Goal: Task Accomplishment & Management: Use online tool/utility

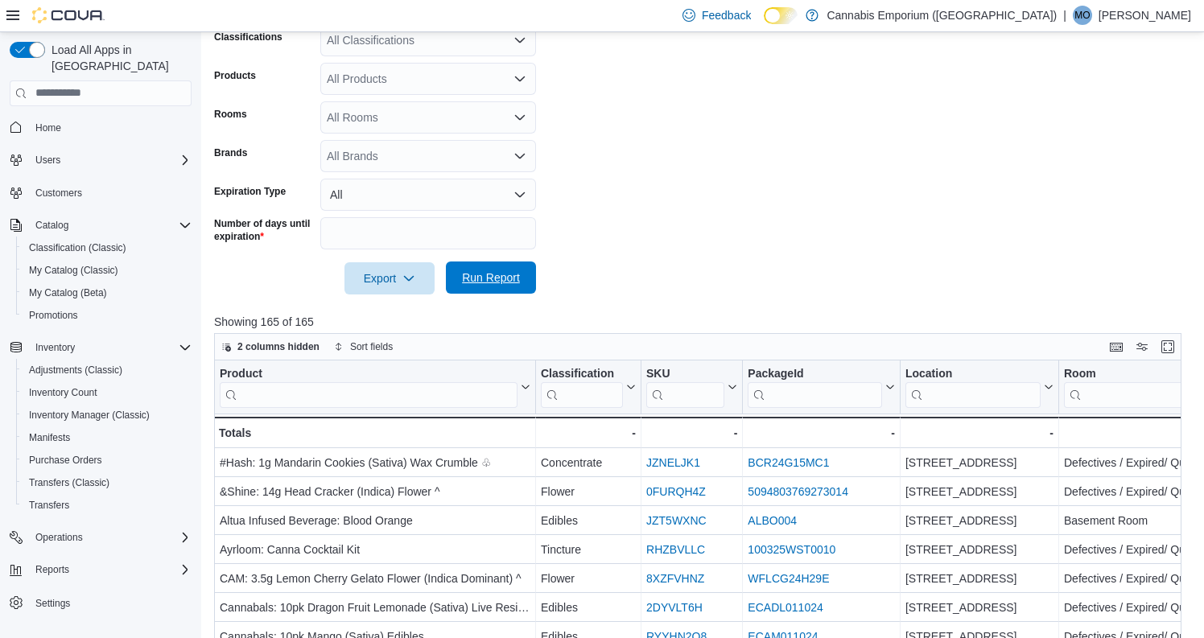
click at [494, 291] on span "Run Report" at bounding box center [491, 278] width 71 height 32
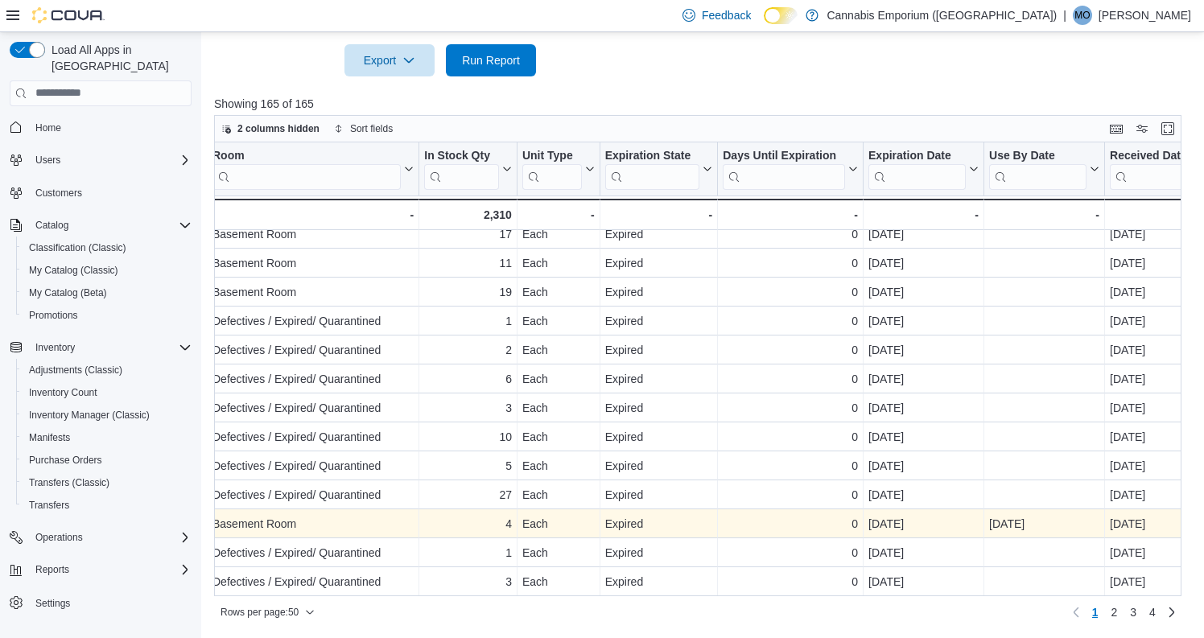
scroll to position [514, 0]
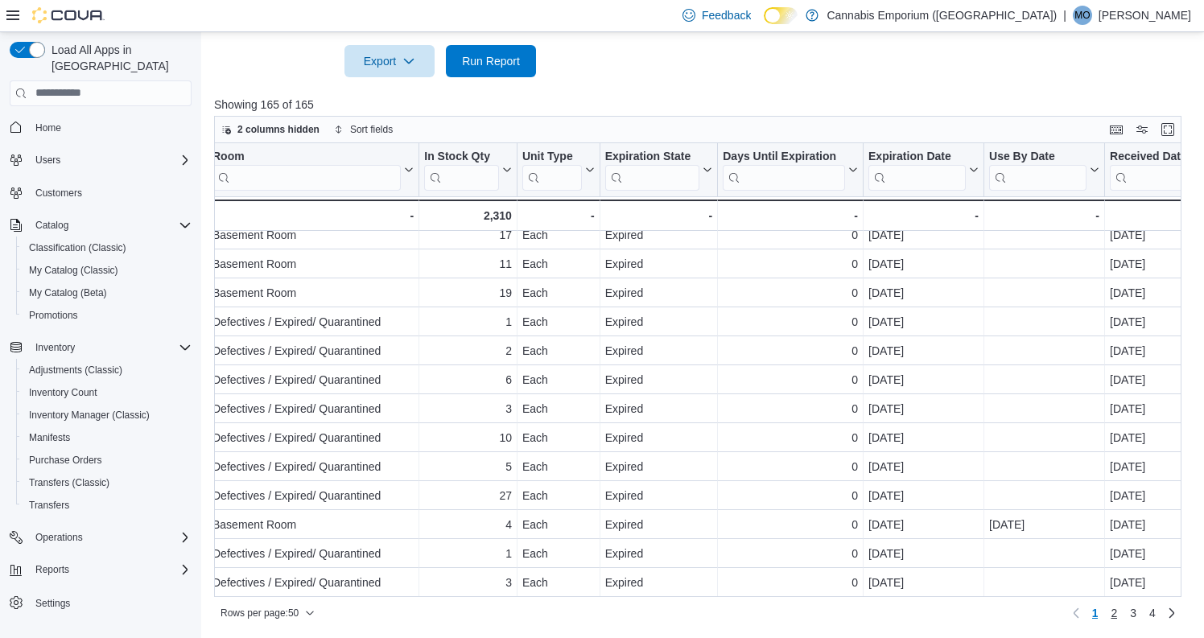
click at [1112, 612] on span "2" at bounding box center [1114, 613] width 6 height 16
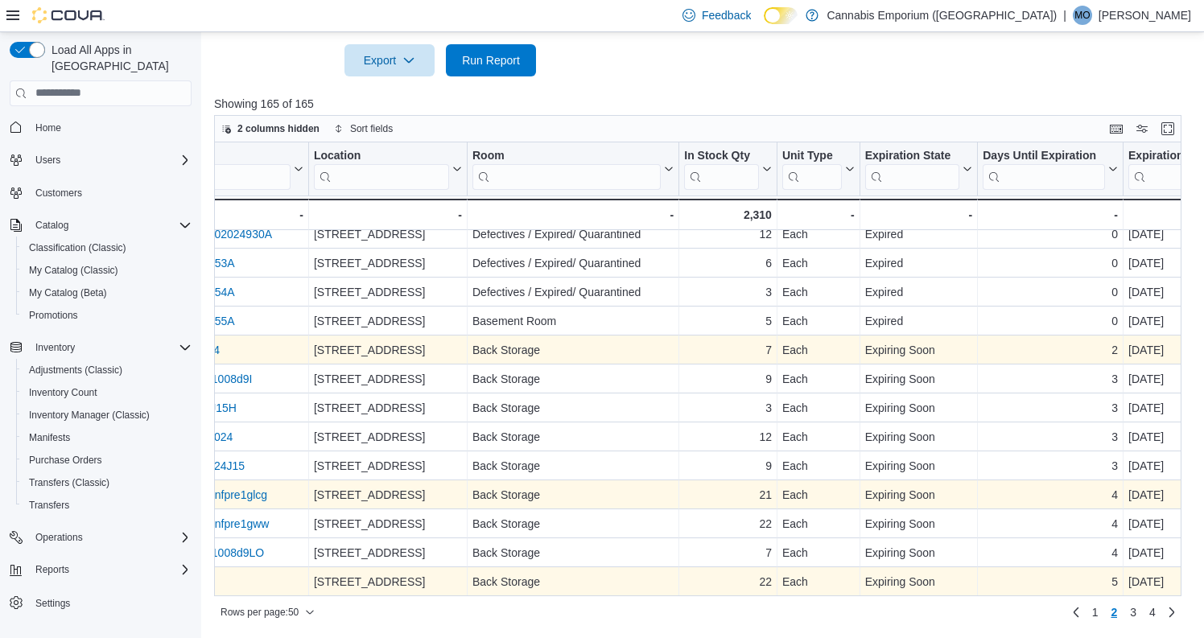
scroll to position [0, 0]
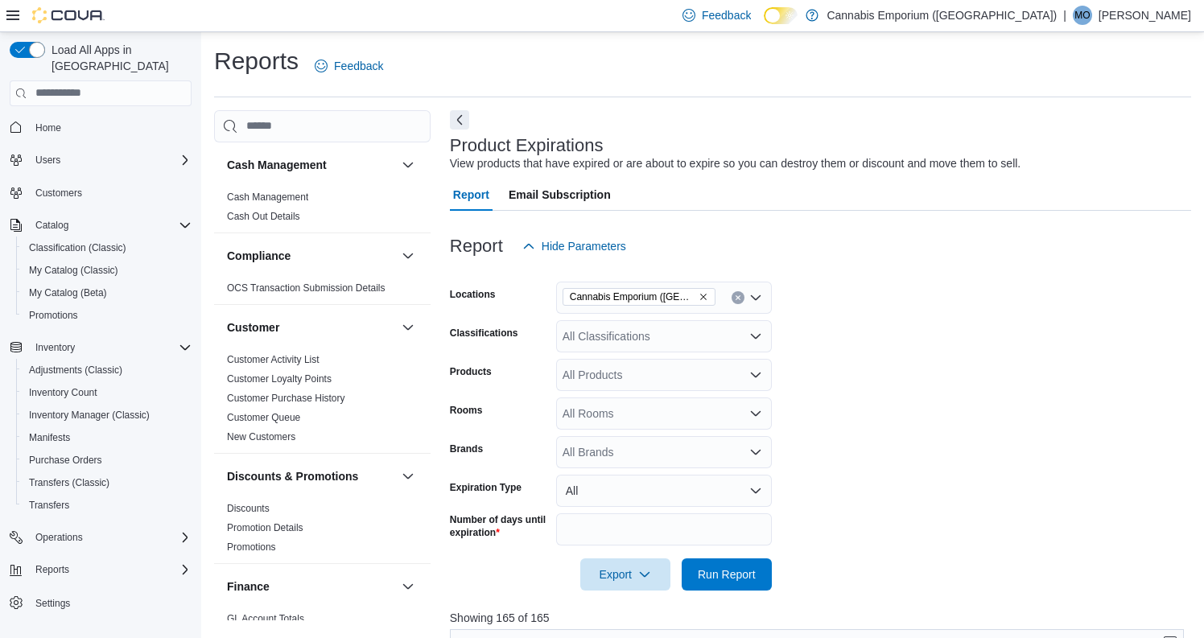
scroll to position [36, 0]
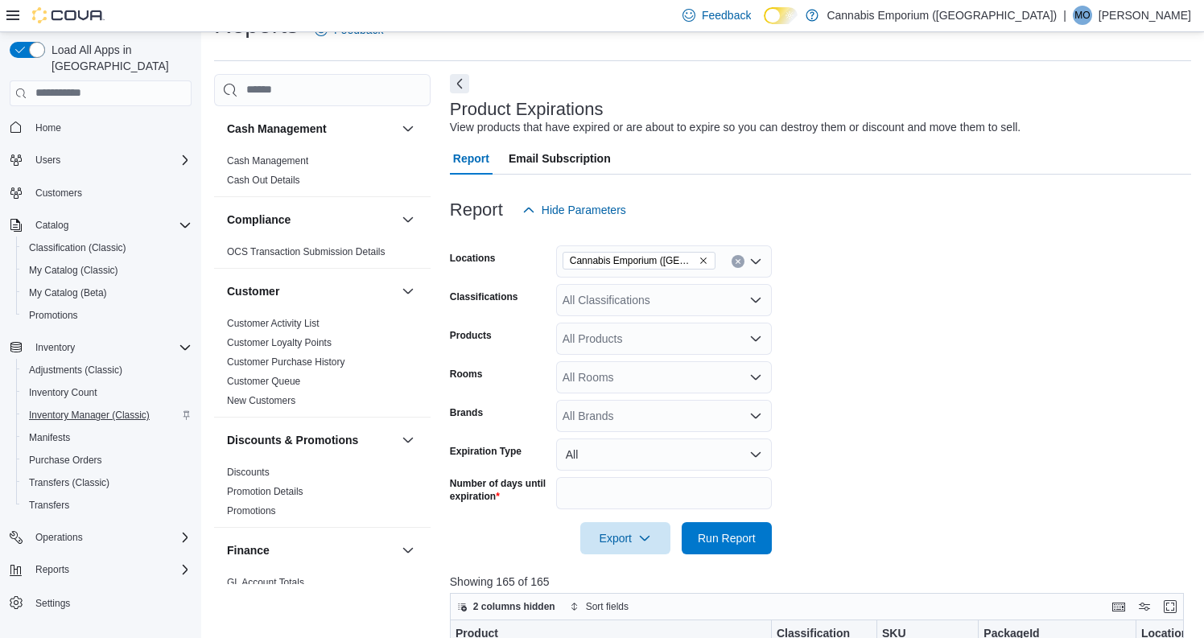
click at [104, 409] on span "Inventory Manager (Classic)" at bounding box center [89, 415] width 121 height 13
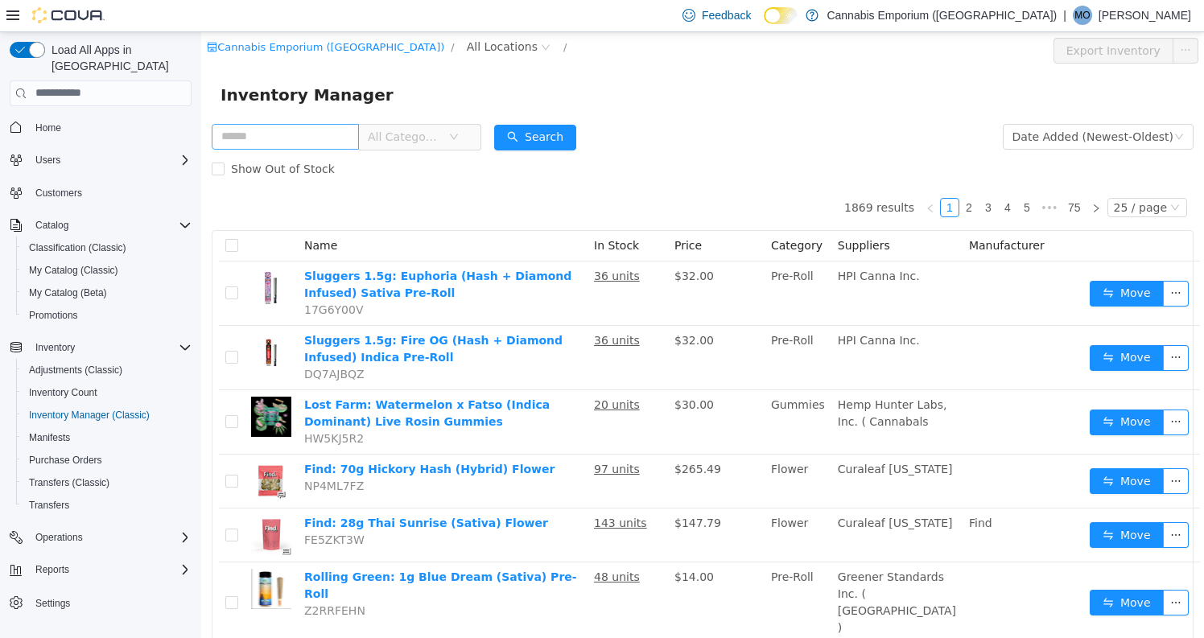
click at [344, 131] on input "text" at bounding box center [285, 136] width 147 height 26
type input "*******"
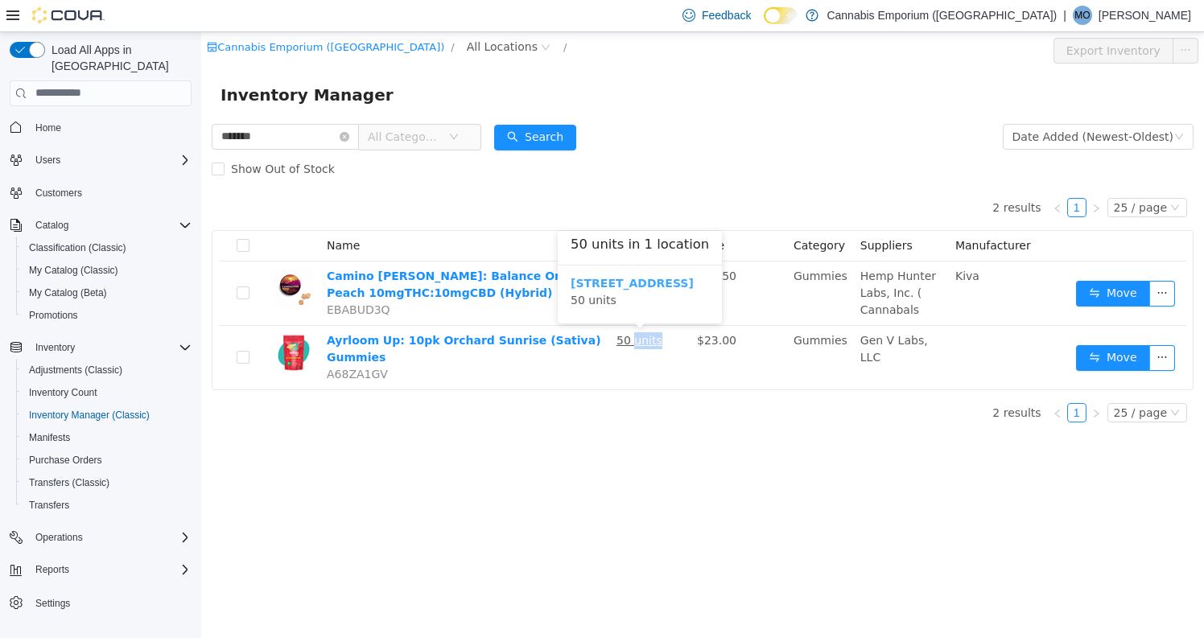
click at [648, 289] on b "[STREET_ADDRESS]" at bounding box center [632, 282] width 123 height 13
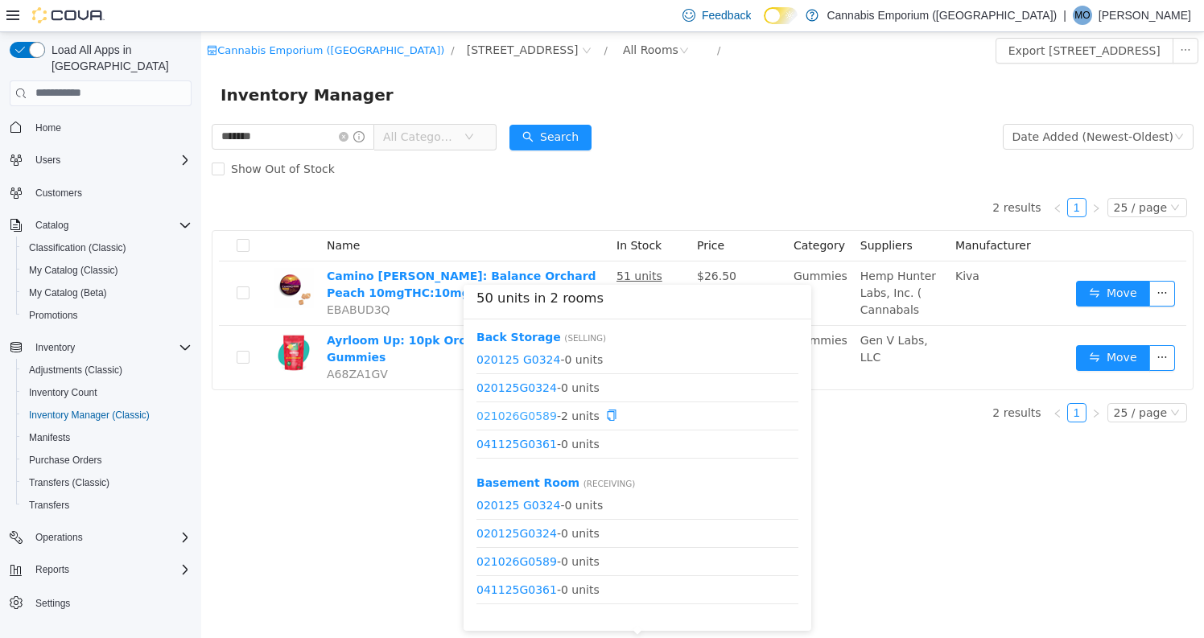
click at [543, 417] on link "021026G0589" at bounding box center [517, 414] width 80 height 13
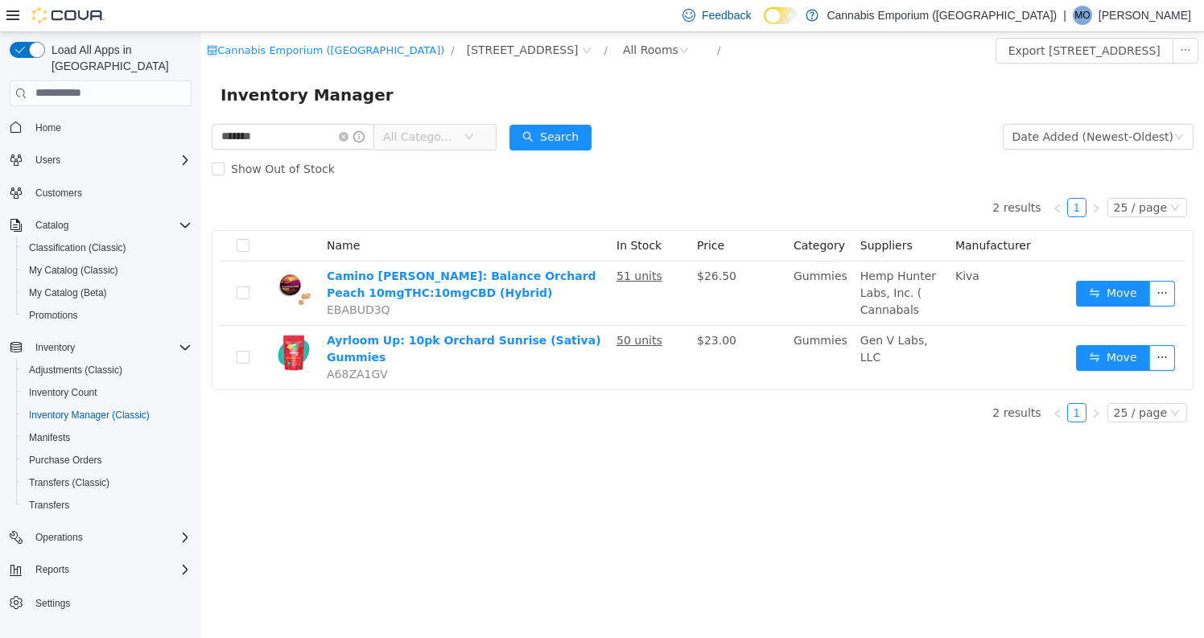
click at [513, 441] on div "Cannabis Emporium (NY) / 2460 Williamsbridge Rd / All Rooms / Export 2460 Willi…" at bounding box center [702, 334] width 1003 height 606
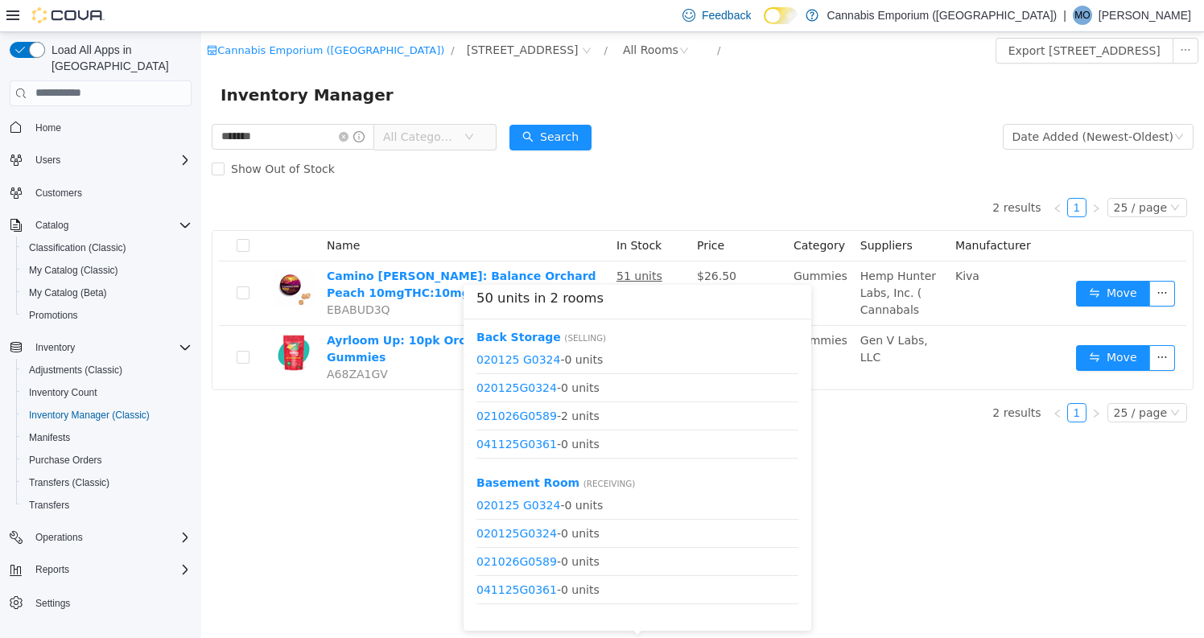
click at [635, 339] on div "Back Storage ( Selling ) 020125 G0324 - 0 units 020125G0324 - 0 units 021026G05…" at bounding box center [638, 397] width 322 height 138
click at [918, 526] on div "Cannabis Emporium (NY) / 2460 Williamsbridge Rd / All Rooms / Export 2460 Willi…" at bounding box center [702, 334] width 1003 height 606
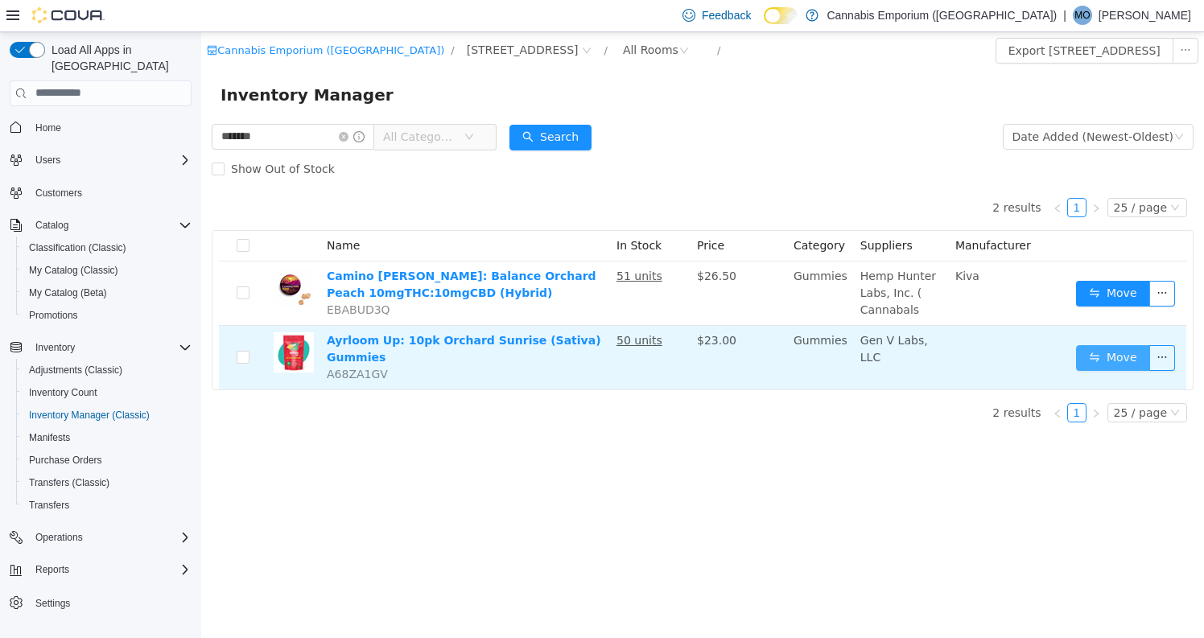
click at [1108, 364] on button "Move" at bounding box center [1113, 358] width 74 height 26
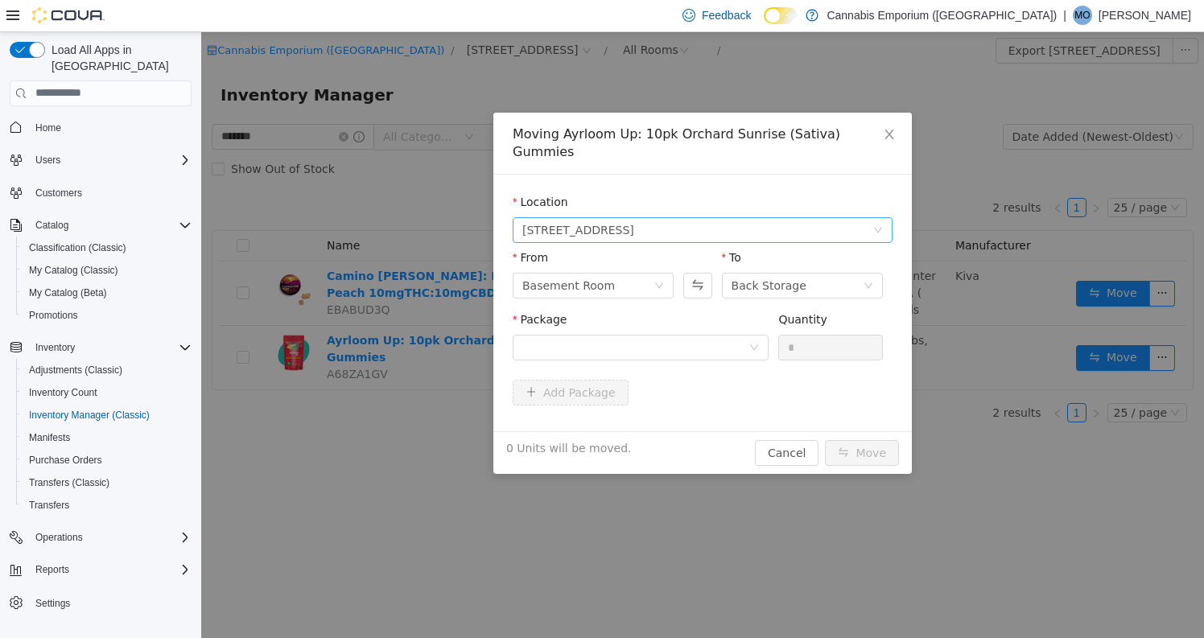
click at [751, 217] on span "2460 Williamsbridge Rd" at bounding box center [697, 229] width 350 height 24
click at [662, 411] on div "Location 2460 Williamsbridge Rd From Basement Room To Back Storage Package Quan…" at bounding box center [702, 302] width 419 height 257
click at [437, 379] on div "Moving Ayrloom Up: 10pk Orchard Sunrise (Sativa) Gummies Location 2460 Williams…" at bounding box center [702, 334] width 1003 height 606
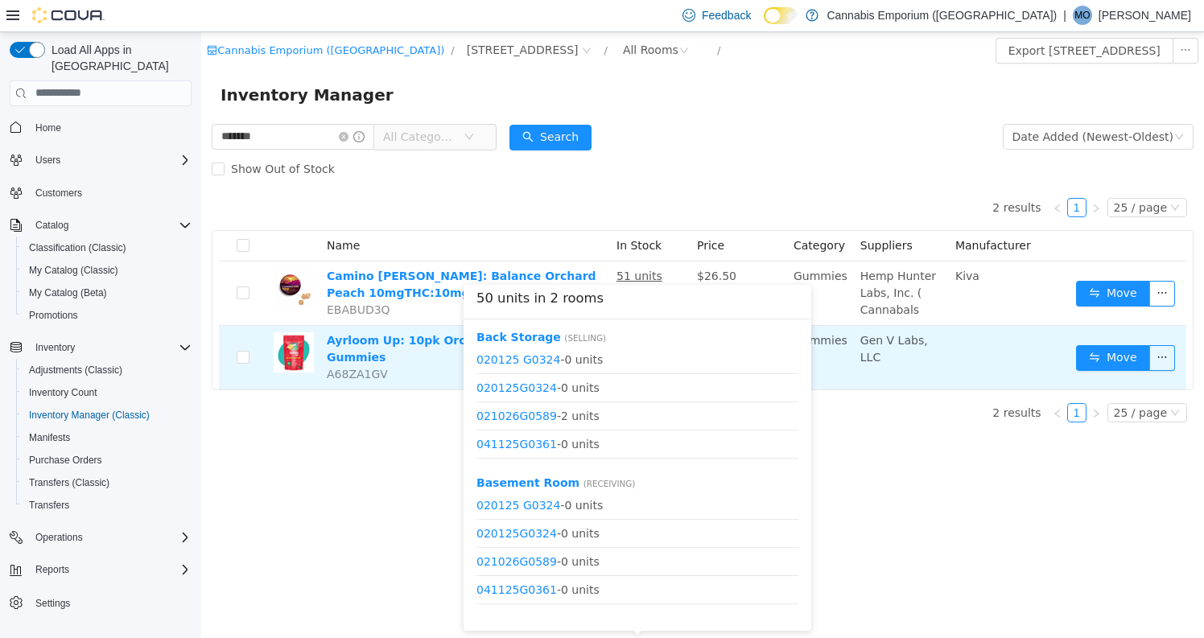
click at [651, 339] on body "Cannabis Emporium (NY) / 2460 Williamsbridge Rd / All Rooms / Export 2460 Willi…" at bounding box center [702, 334] width 1003 height 606
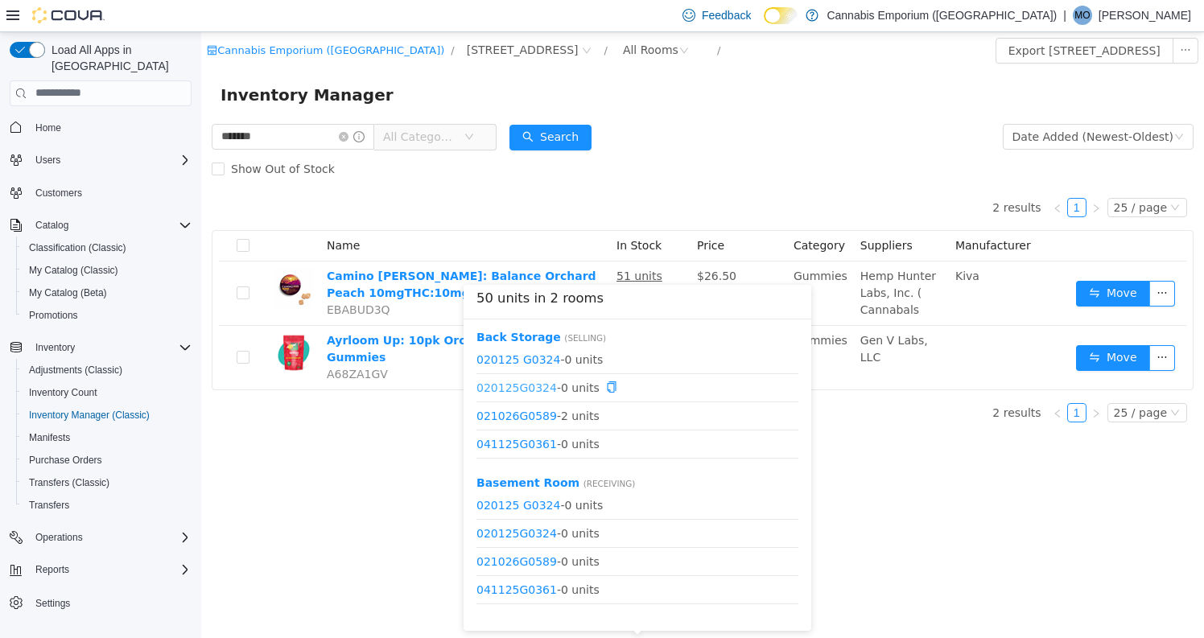
click at [543, 390] on link "020125G0324" at bounding box center [517, 386] width 80 height 13
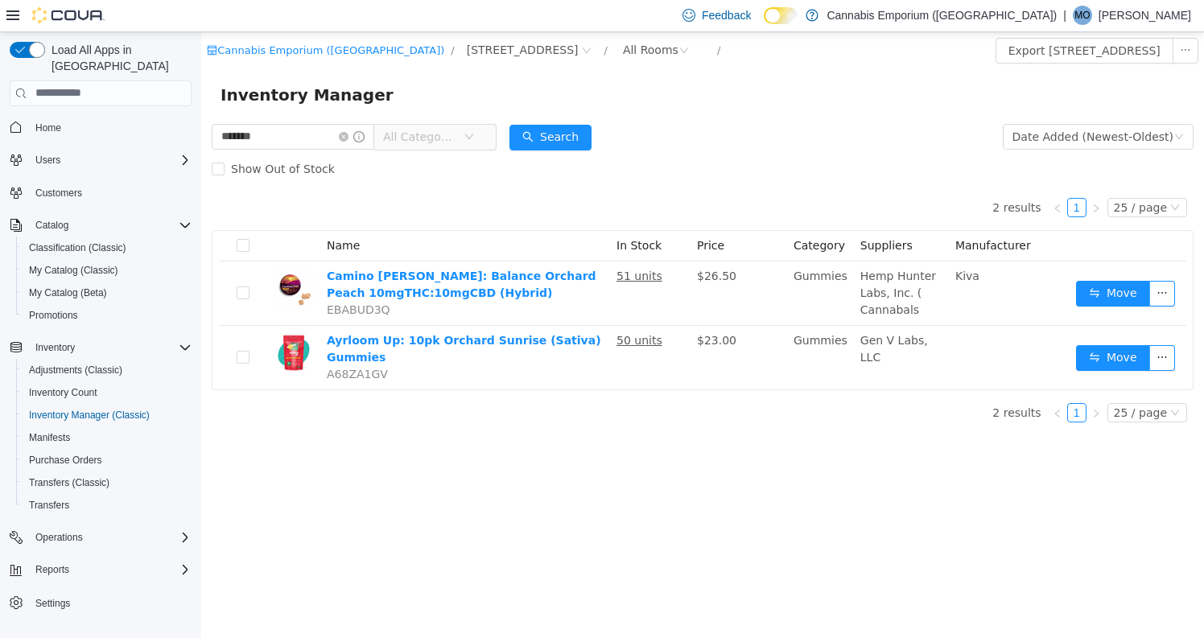
click at [316, 536] on div "Cannabis Emporium (NY) / 2460 Williamsbridge Rd / All Rooms / Export 2460 Willi…" at bounding box center [702, 334] width 1003 height 606
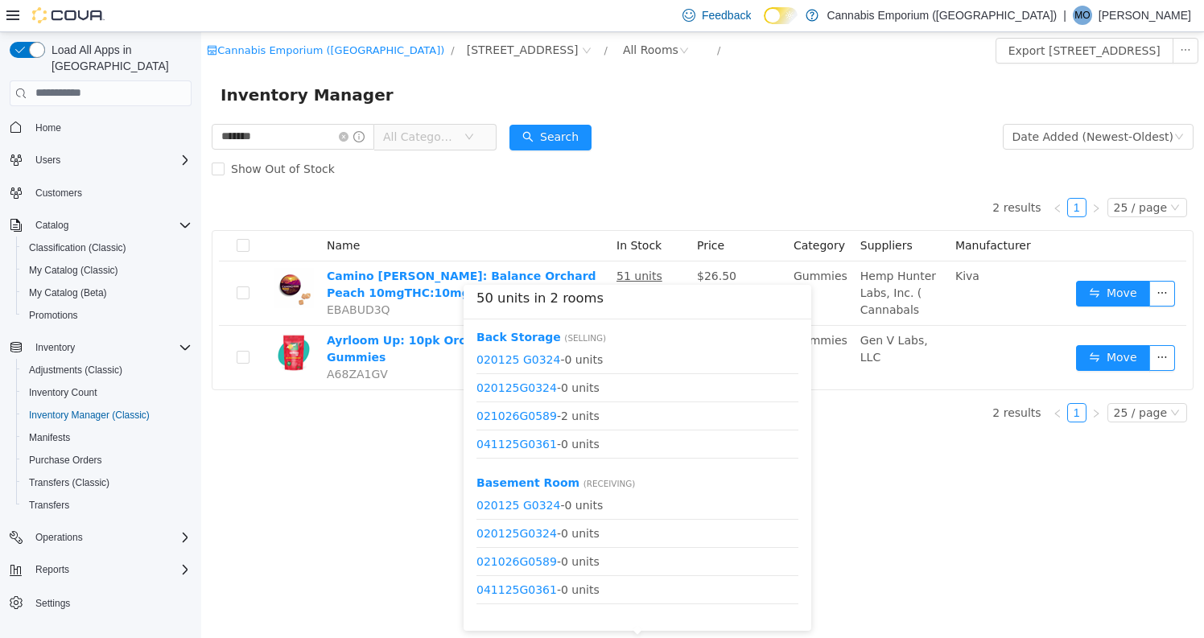
click at [647, 340] on div "50 units in 2 rooms Back Storage ( Selling ) 020125 G0324 - 0 units 020125G0324…" at bounding box center [638, 457] width 348 height 346
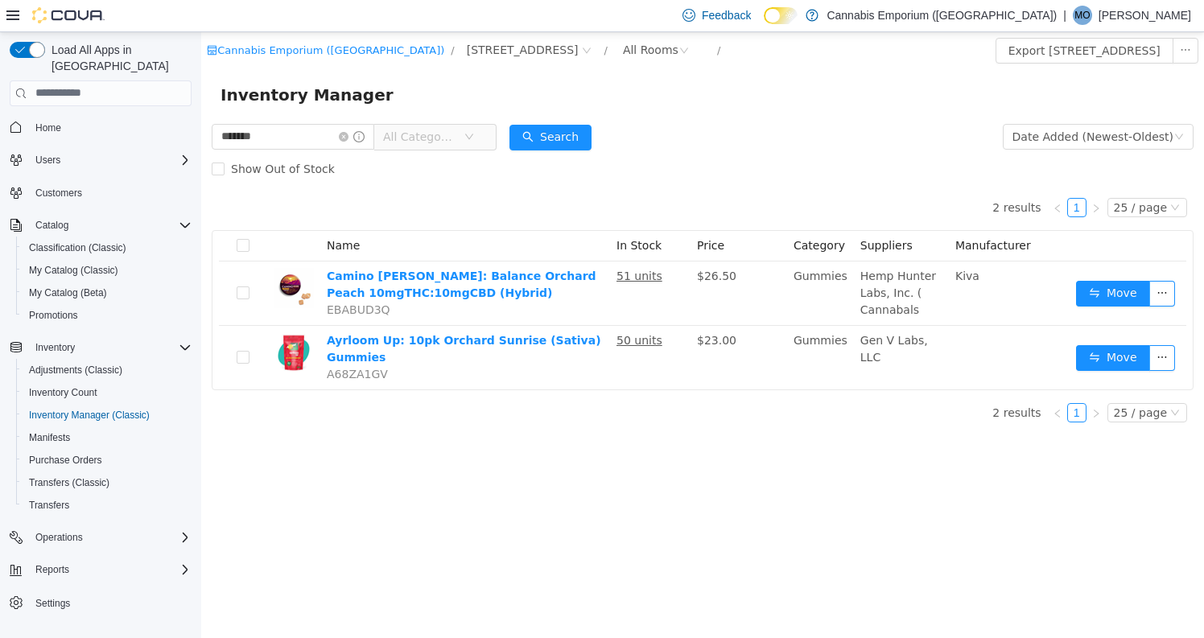
click at [312, 511] on div "Cannabis Emporium (NY) / 2460 Williamsbridge Rd / All Rooms / Export 2460 Willi…" at bounding box center [702, 334] width 1003 height 606
click at [57, 122] on span "Home" at bounding box center [48, 128] width 26 height 13
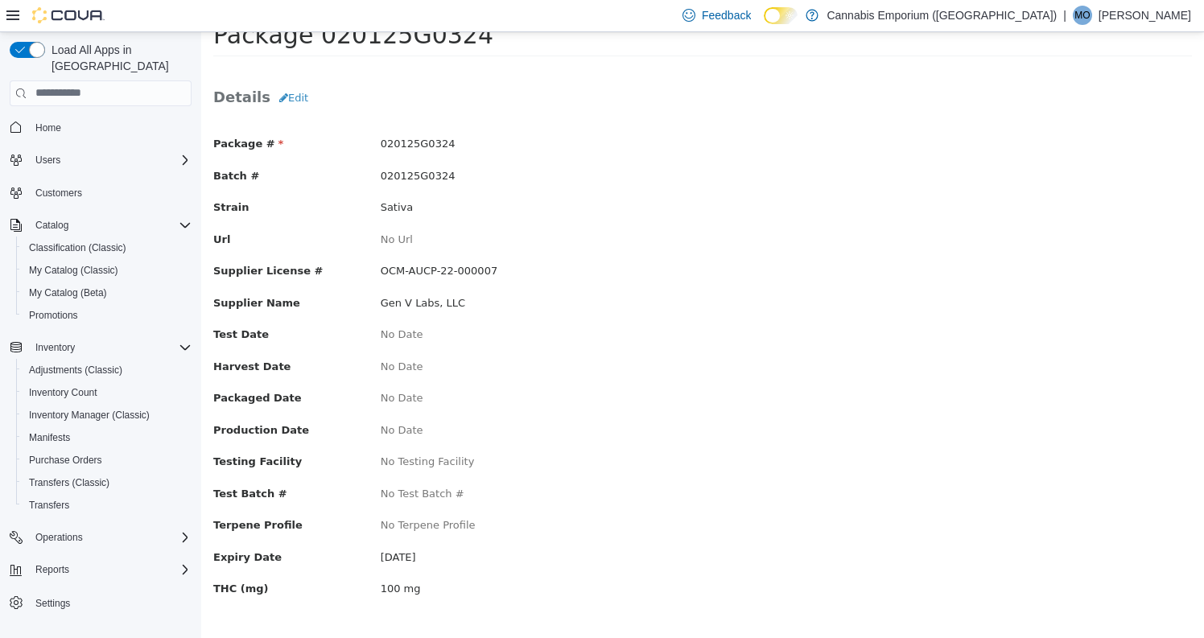
scroll to position [49, 0]
click at [53, 122] on span "Home" at bounding box center [48, 128] width 26 height 13
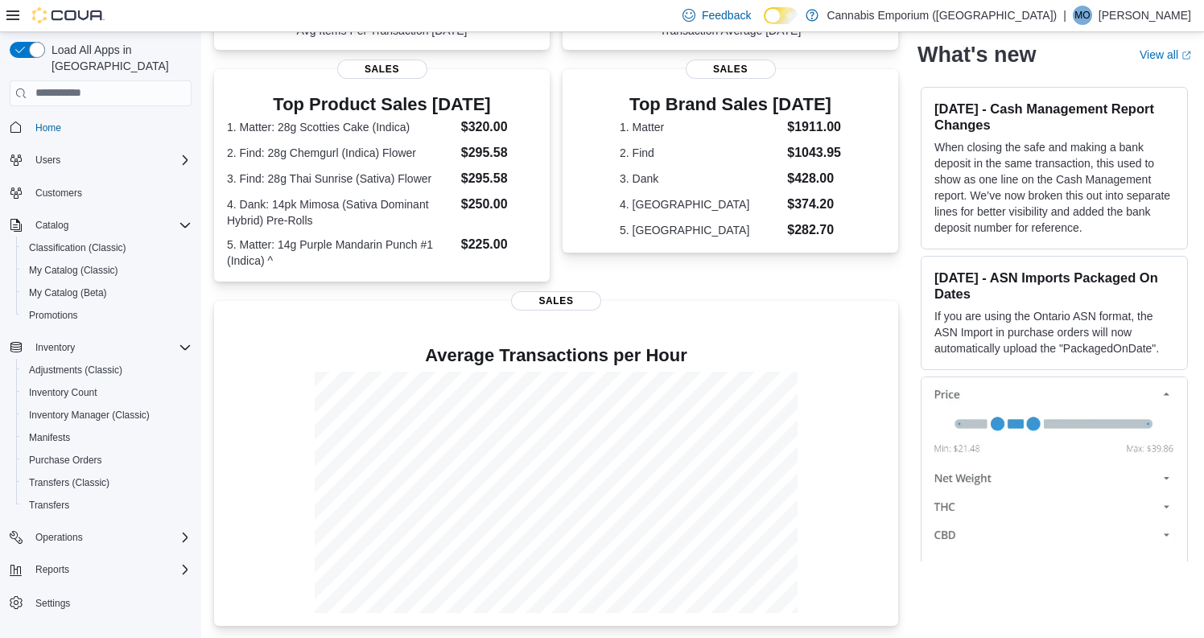
scroll to position [297, 0]
click at [44, 122] on span "Home" at bounding box center [48, 128] width 26 height 13
click at [94, 409] on span "Inventory Manager (Classic)" at bounding box center [89, 415] width 121 height 13
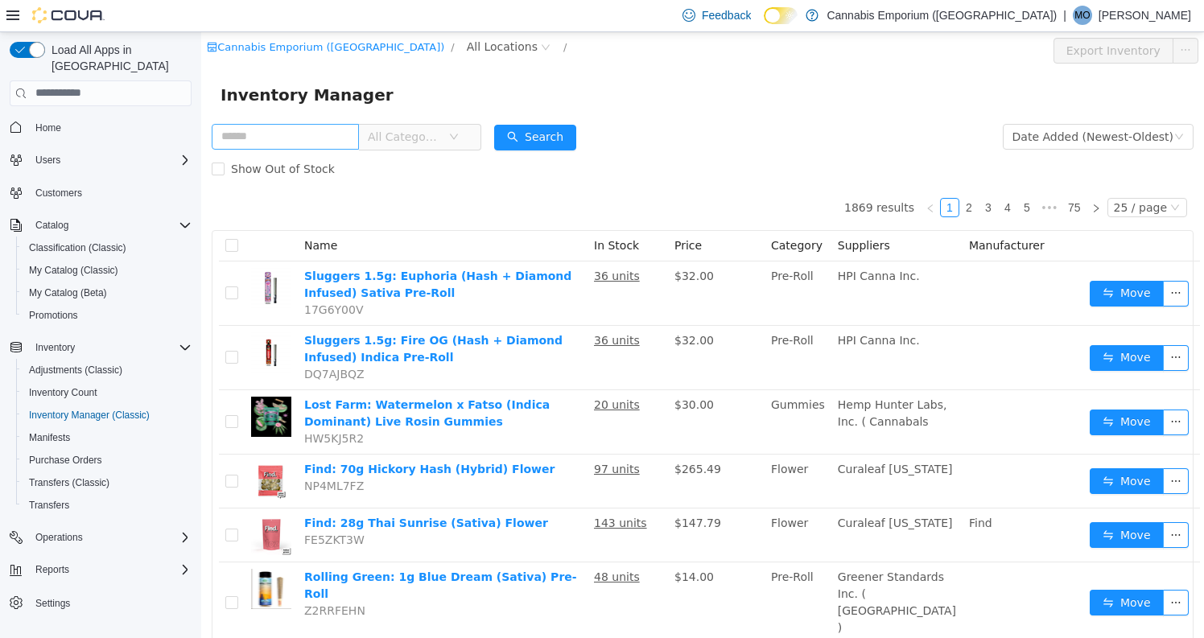
click at [359, 130] on input "text" at bounding box center [285, 136] width 147 height 26
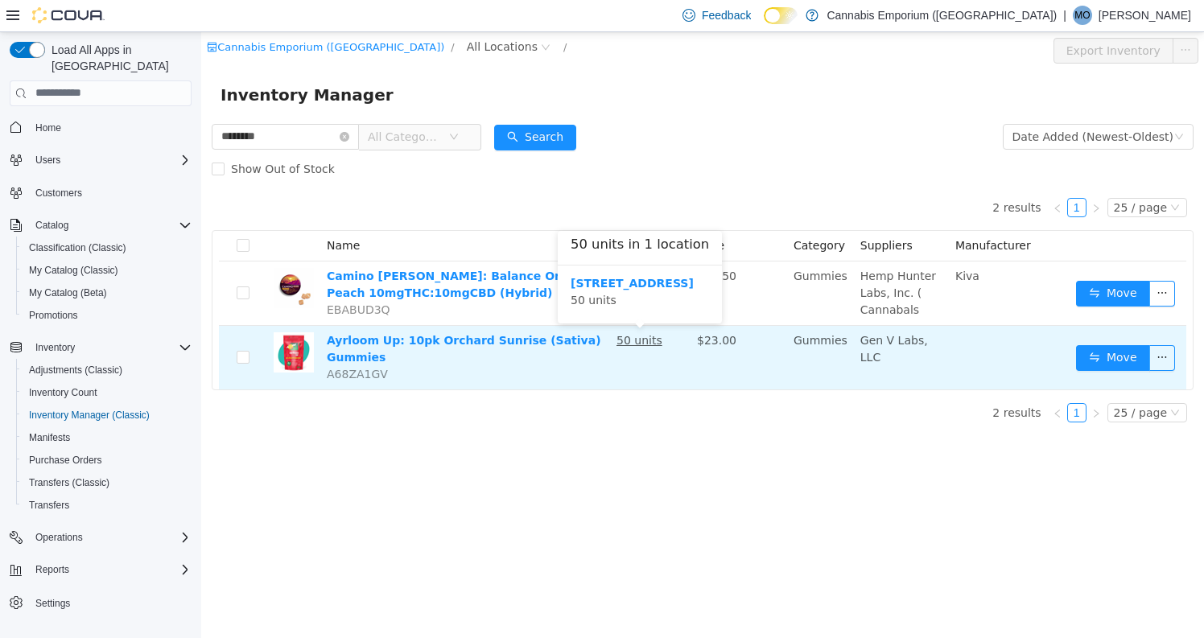
click at [637, 342] on u "50 units" at bounding box center [640, 339] width 46 height 13
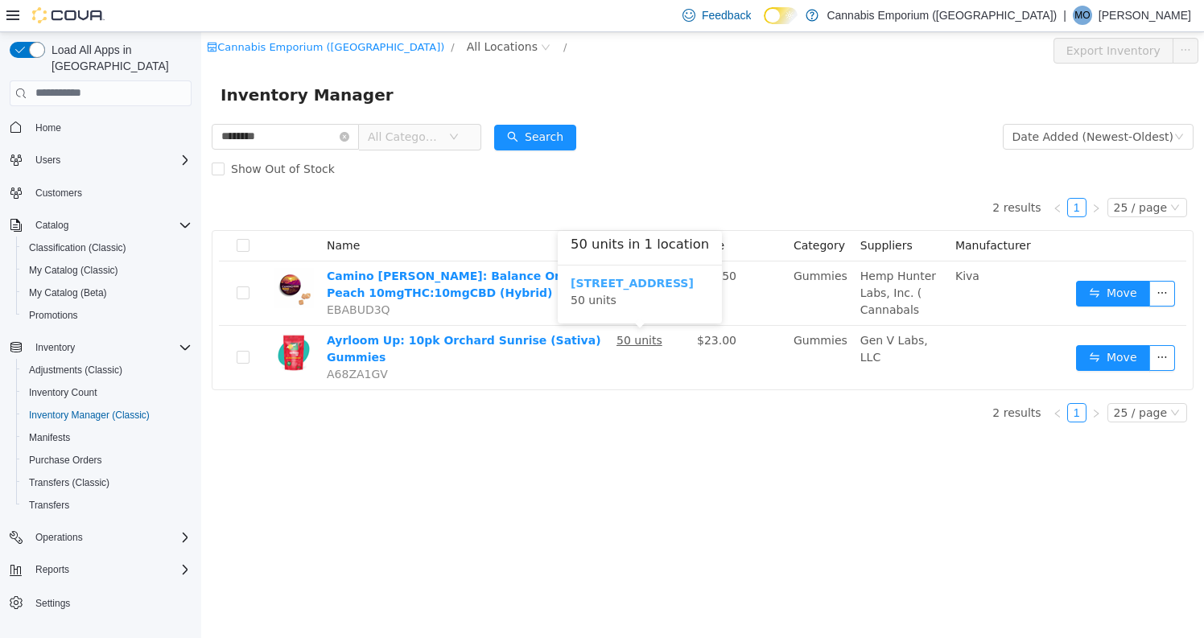
click at [647, 276] on b "2460 Williamsbridge Rd" at bounding box center [632, 282] width 123 height 13
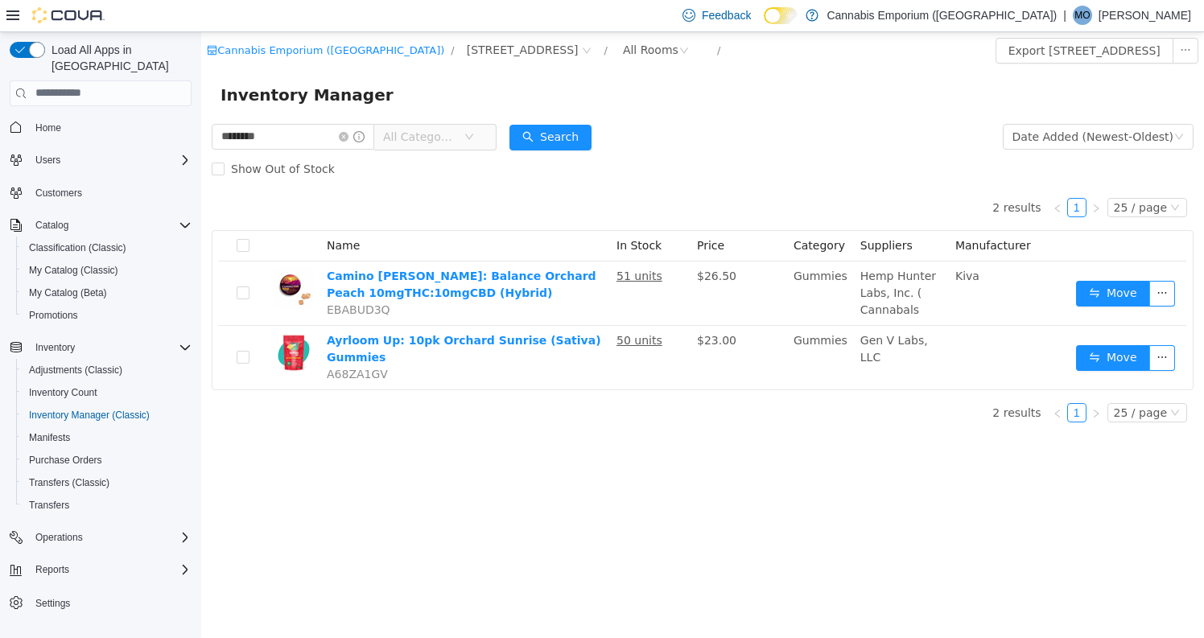
click at [925, 543] on div "Cannabis Emporium (NY) / 2460 Williamsbridge Rd / All Rooms / Export 2460 Willi…" at bounding box center [702, 334] width 1003 height 606
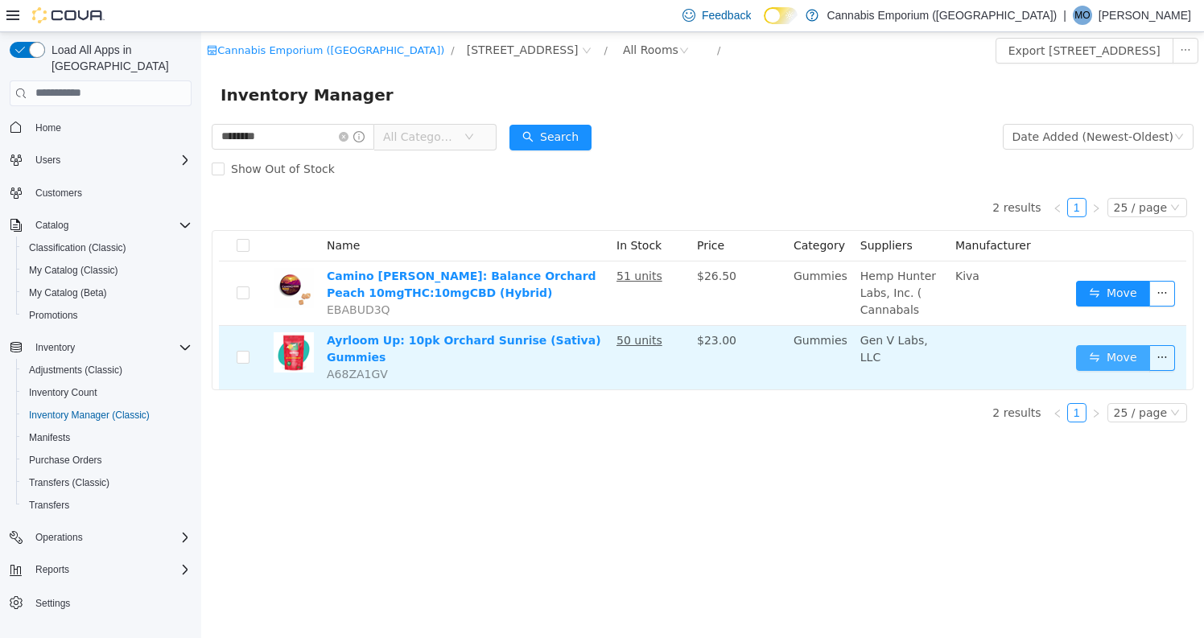
click at [1118, 365] on button "Move" at bounding box center [1113, 358] width 74 height 26
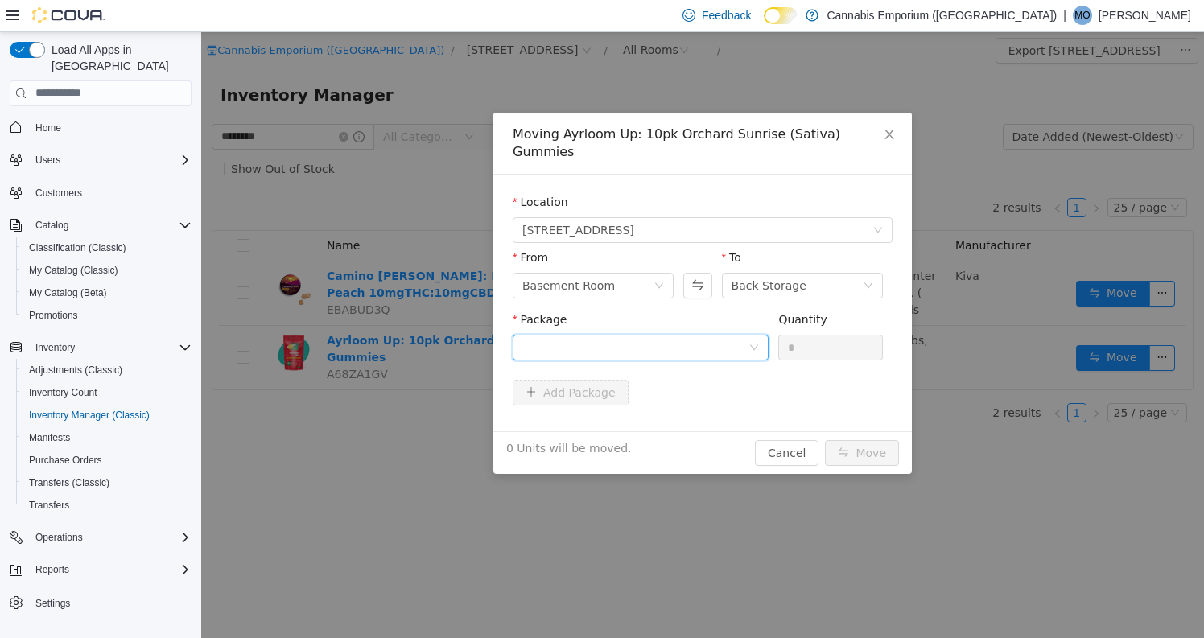
click at [692, 335] on div at bounding box center [635, 347] width 226 height 24
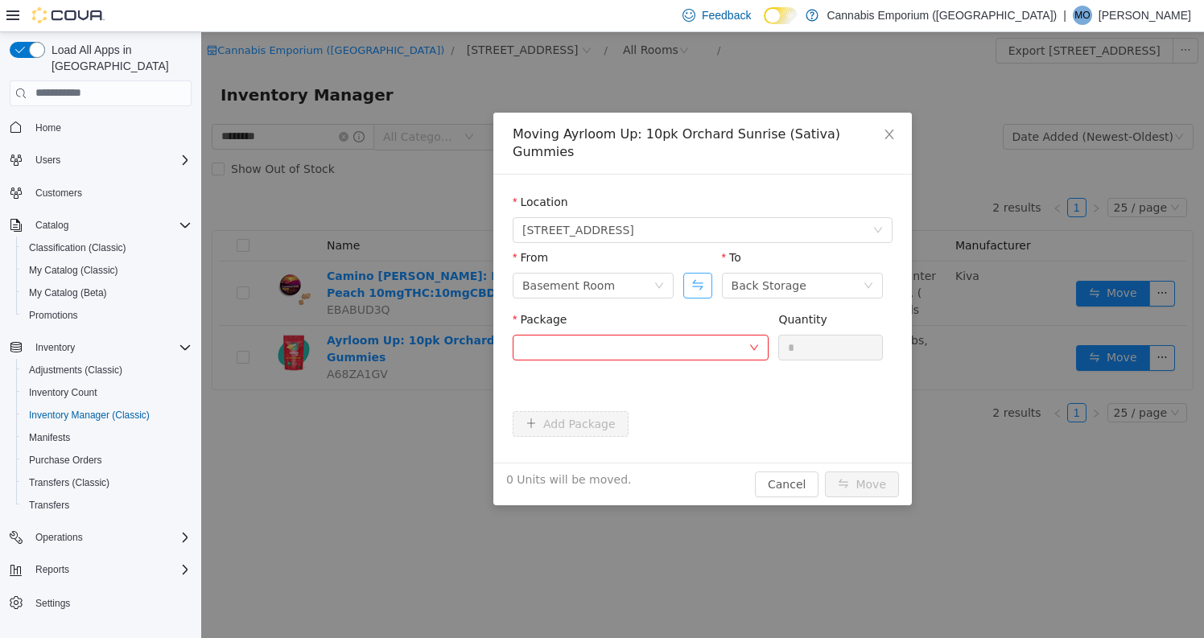
click at [687, 272] on button "Swap" at bounding box center [697, 285] width 28 height 26
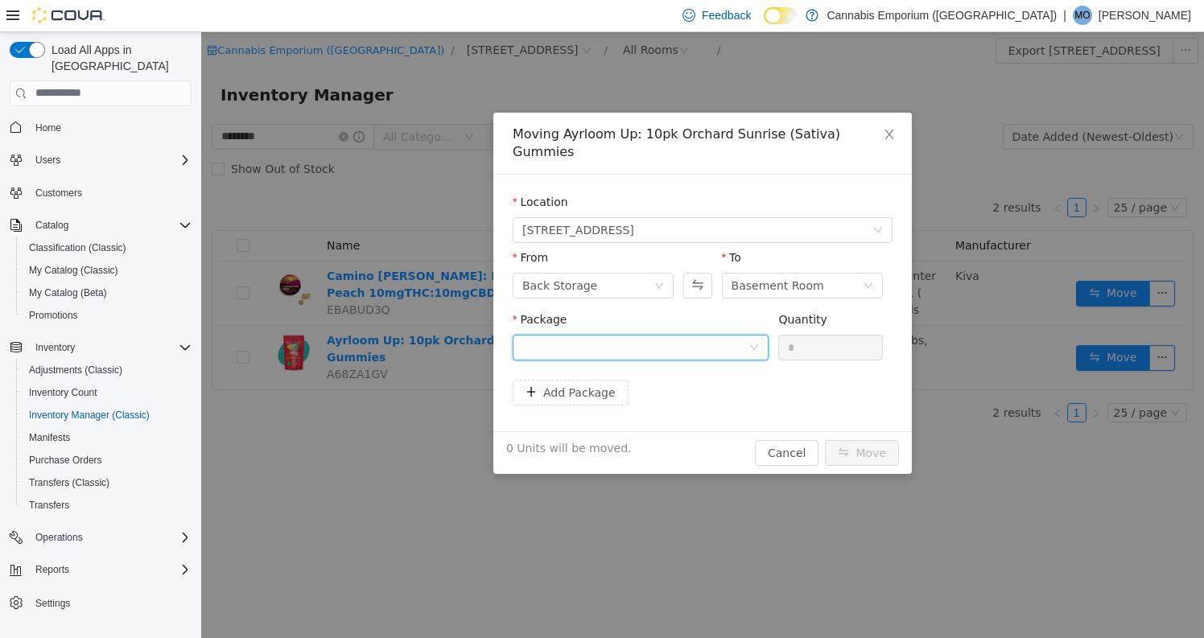
click at [694, 337] on div at bounding box center [635, 347] width 226 height 24
click at [697, 272] on button "Swap" at bounding box center [697, 285] width 28 height 26
click at [701, 335] on div at bounding box center [635, 347] width 226 height 24
click at [709, 272] on button "Swap" at bounding box center [697, 285] width 28 height 26
click at [681, 347] on div "Package" at bounding box center [641, 339] width 256 height 56
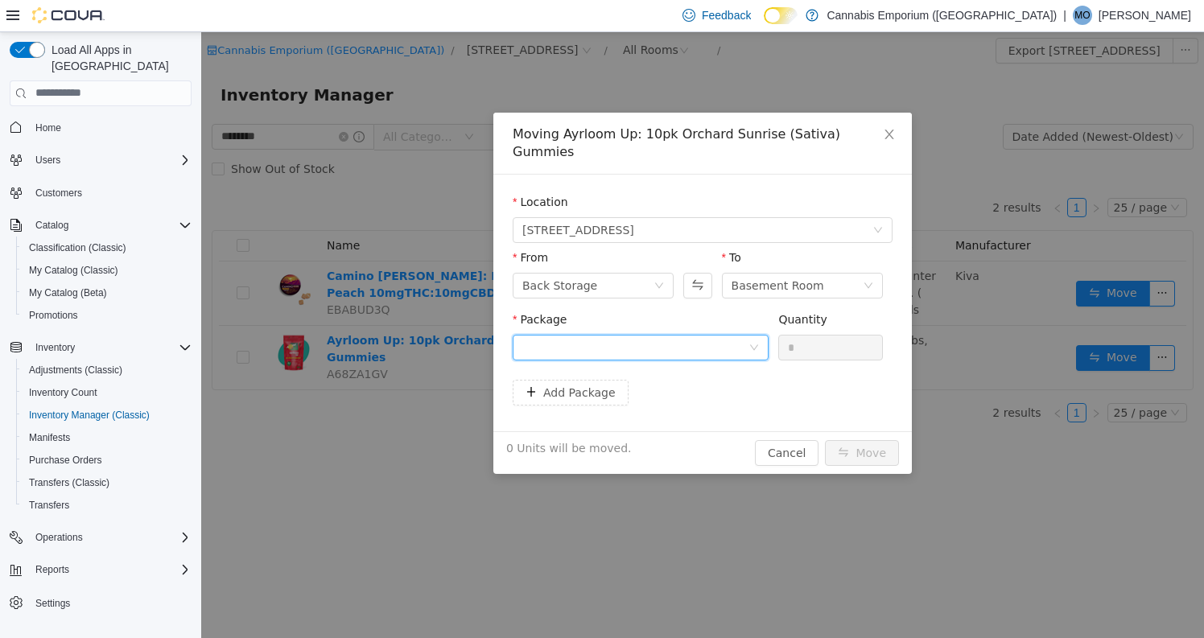
click at [685, 337] on div at bounding box center [635, 347] width 226 height 24
click at [709, 272] on button "Swap" at bounding box center [697, 285] width 28 height 26
click at [656, 335] on div at bounding box center [635, 347] width 226 height 24
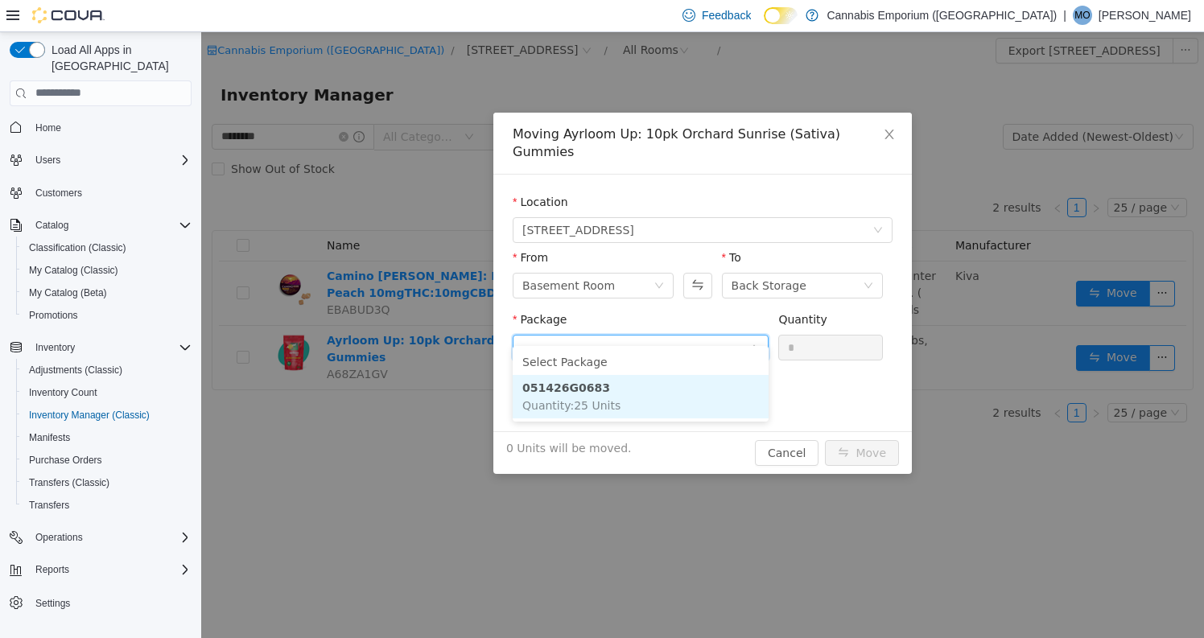
click at [594, 386] on strong "051426G0683" at bounding box center [566, 387] width 88 height 13
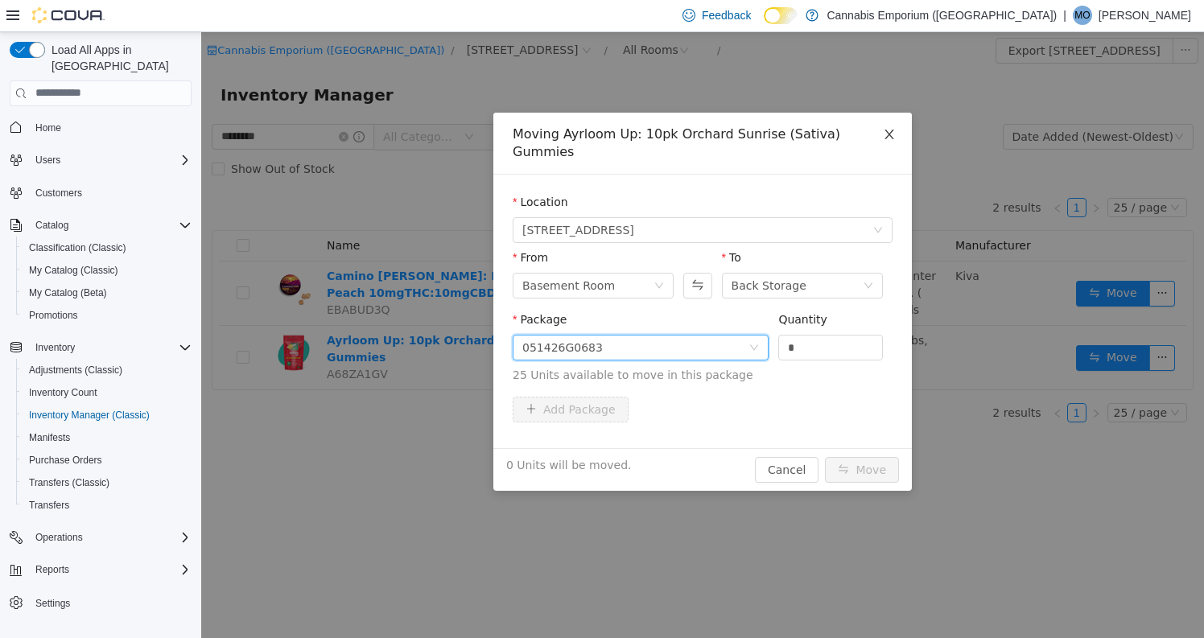
click at [883, 134] on icon "icon: close" at bounding box center [889, 133] width 13 height 13
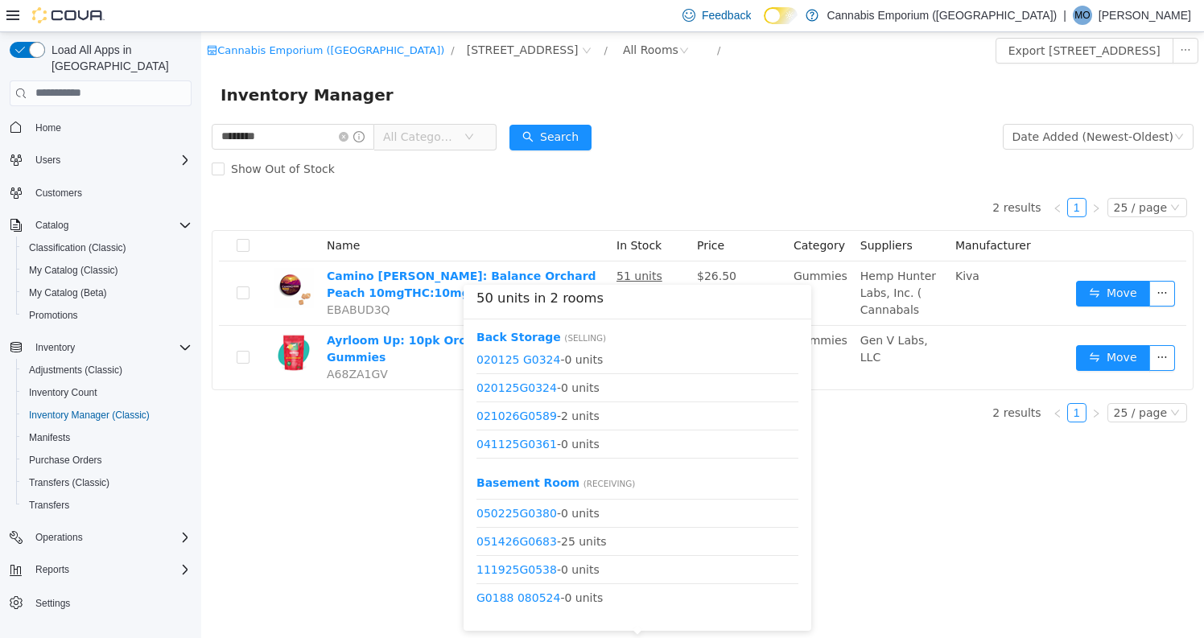
click at [638, 343] on div "Back Storage ( Selling ) 020125 G0324 - 0 units 020125G0324 - 0 units 021026G05…" at bounding box center [638, 397] width 322 height 138
click at [541, 541] on link "051426G0683" at bounding box center [517, 540] width 80 height 13
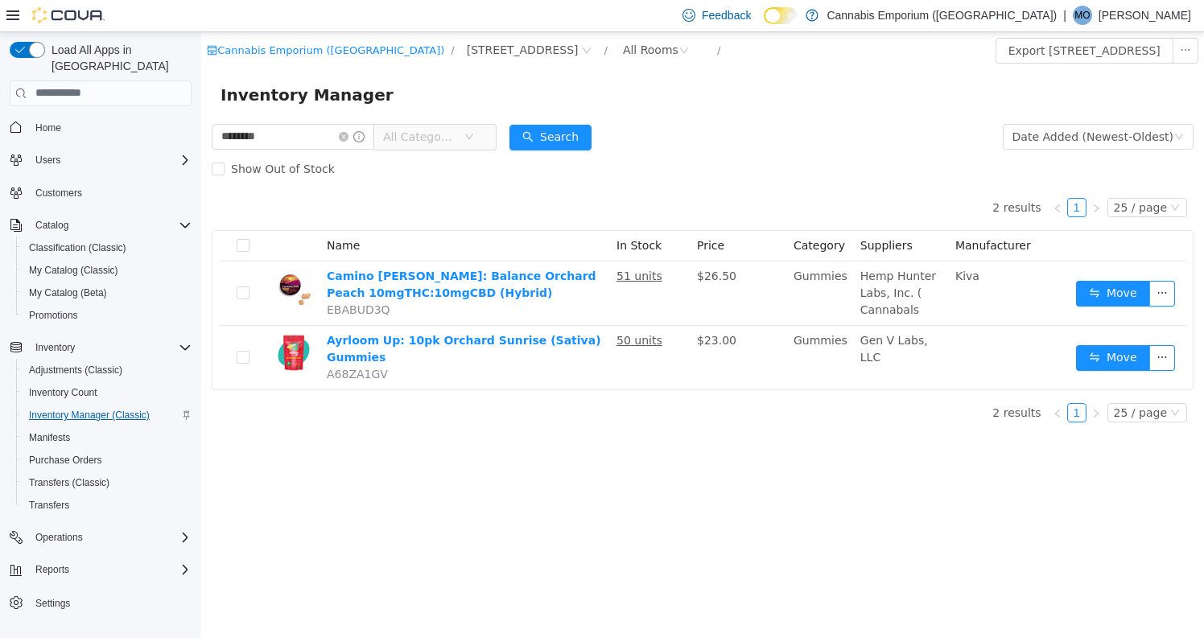
click at [89, 409] on span "Inventory Manager (Classic)" at bounding box center [89, 415] width 121 height 13
drag, startPoint x: 279, startPoint y: 140, endPoint x: 246, endPoint y: 140, distance: 33.8
click at [246, 140] on input "*******" at bounding box center [293, 136] width 163 height 26
drag, startPoint x: 304, startPoint y: 142, endPoint x: 80, endPoint y: 131, distance: 224.9
click at [201, 131] on html "Cannabis Emporium (NY) / 2460 Williamsbridge Rd / All Rooms / Export 2460 Willi…" at bounding box center [702, 334] width 1003 height 606
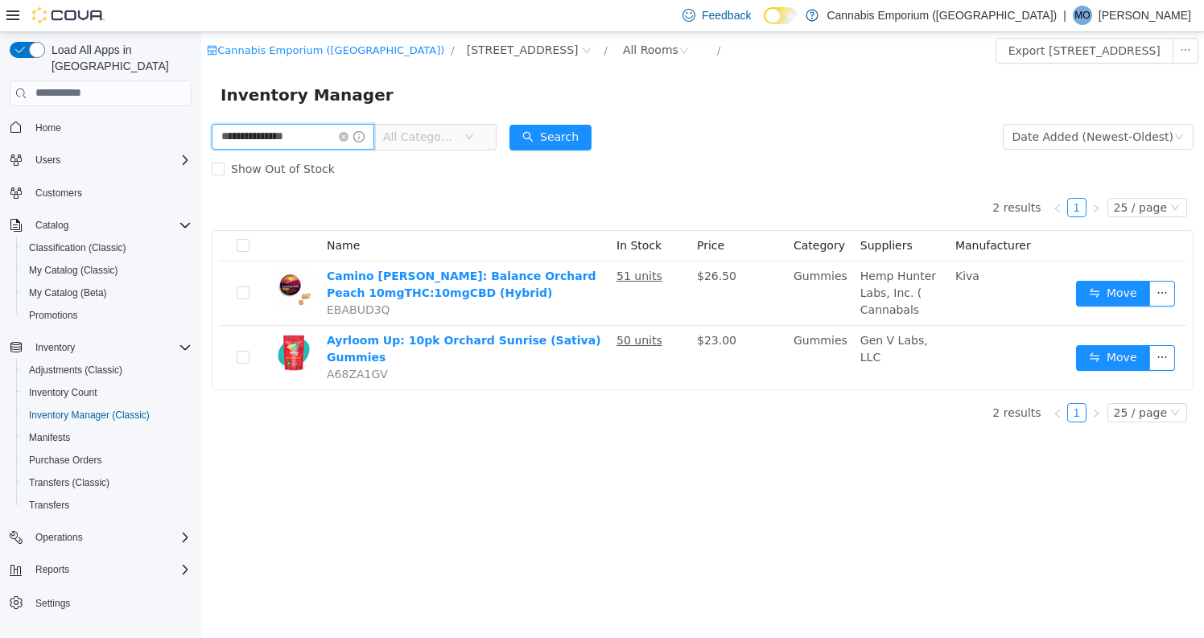
type input "**********"
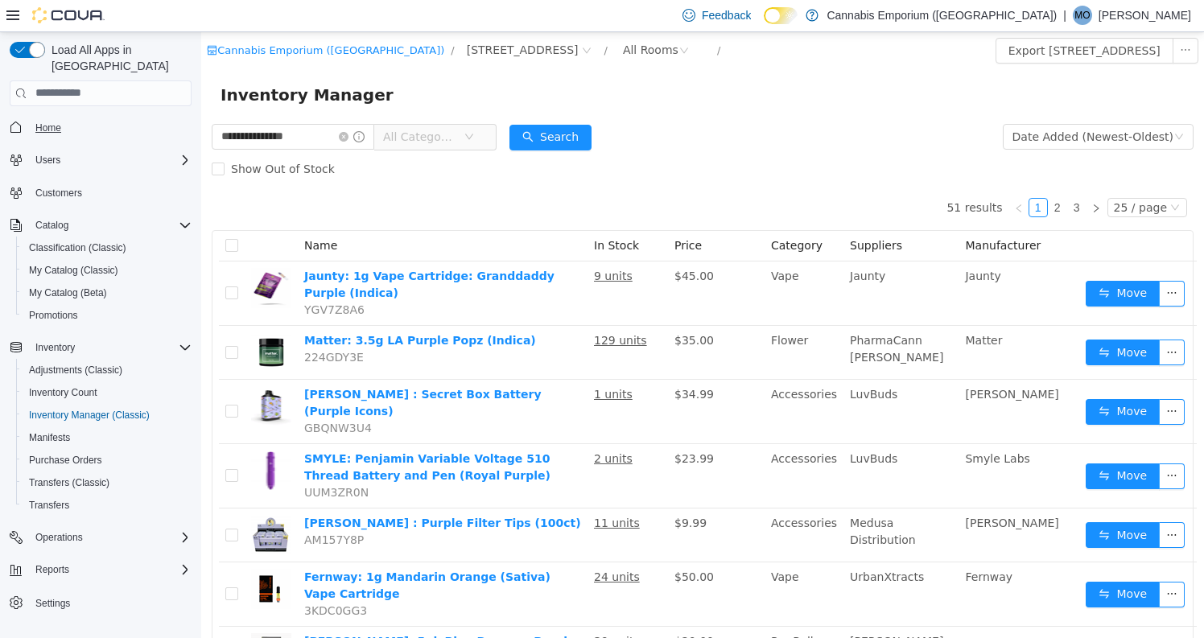
click at [59, 118] on span "Home" at bounding box center [48, 127] width 26 height 19
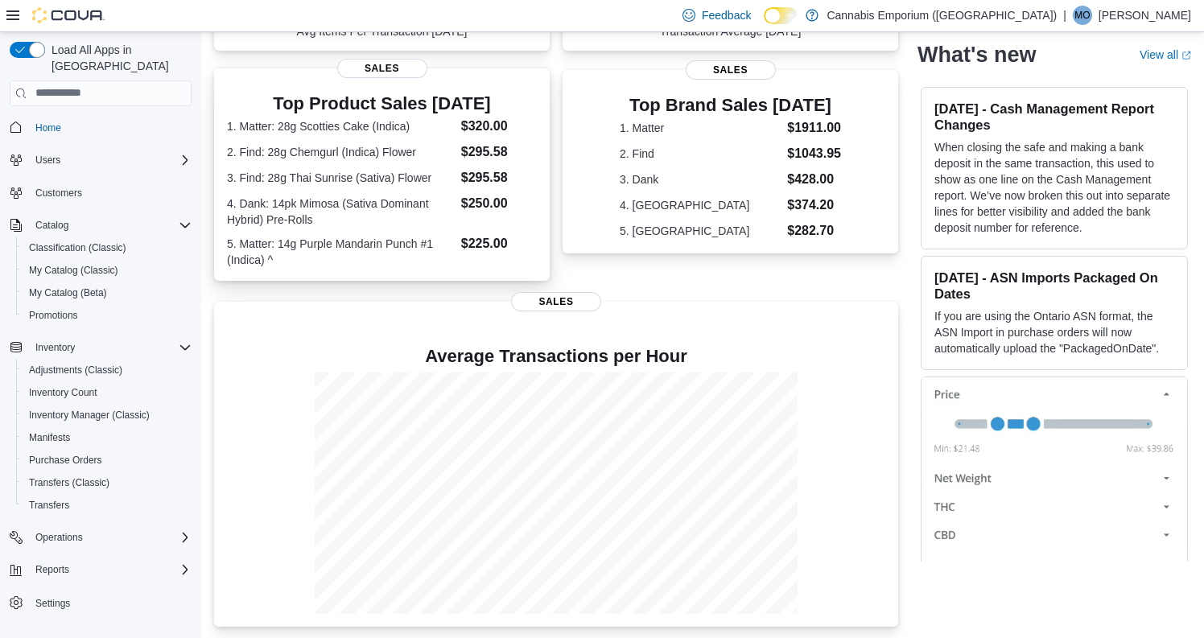
scroll to position [297, 0]
click at [61, 122] on span "Home" at bounding box center [48, 128] width 26 height 13
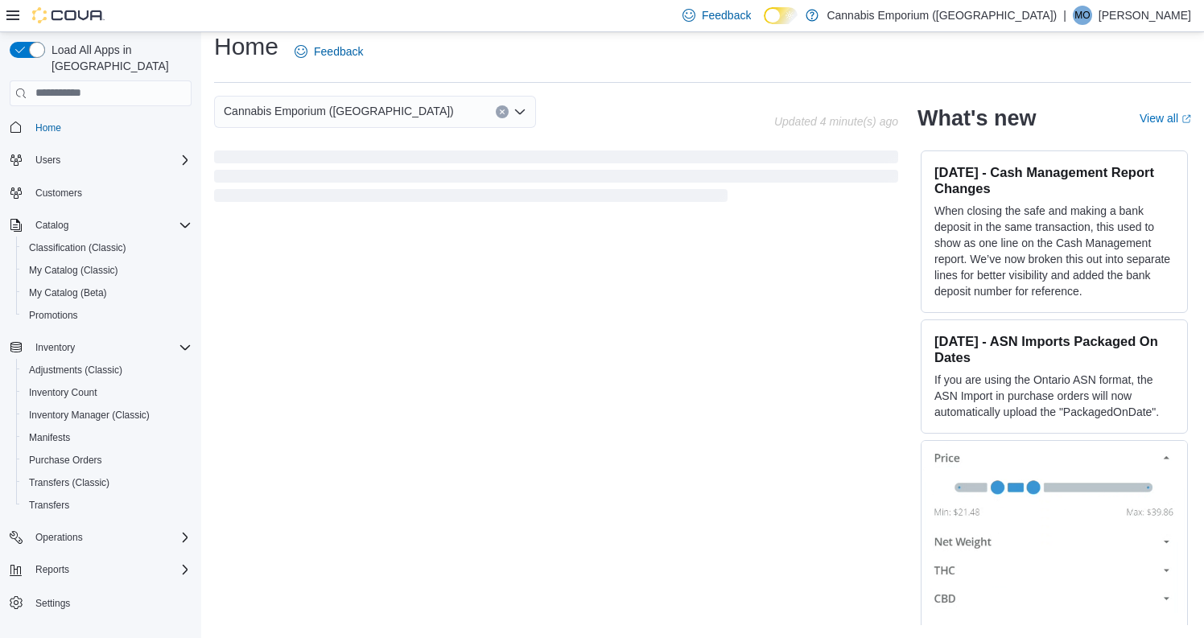
scroll to position [14, 0]
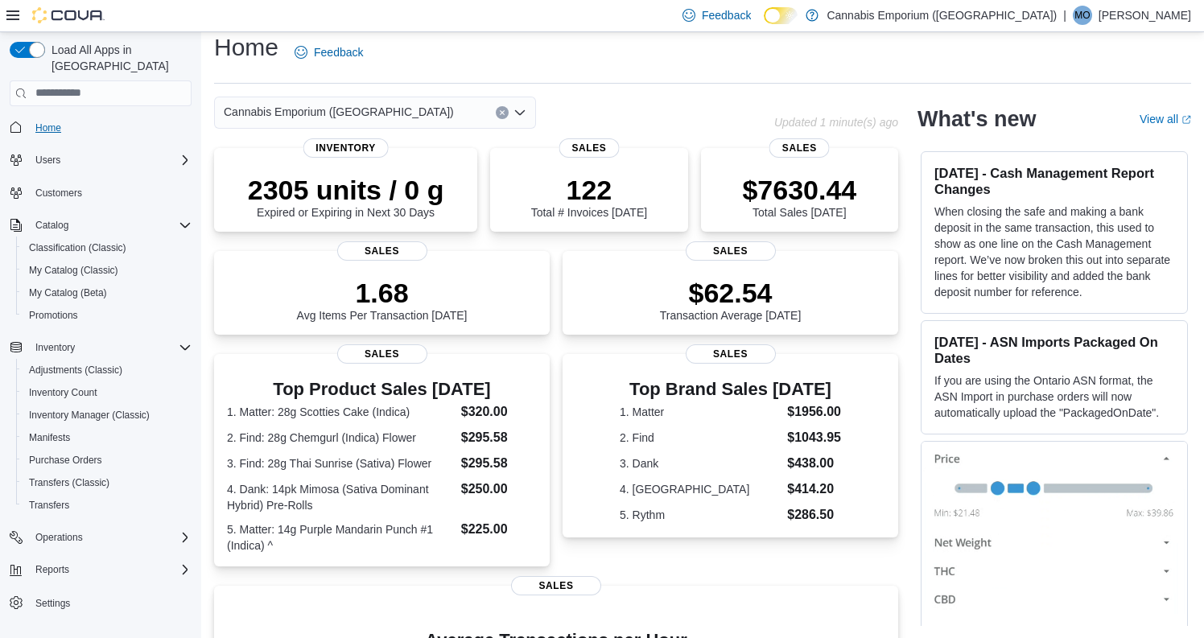
click at [45, 118] on span "Home" at bounding box center [48, 127] width 26 height 19
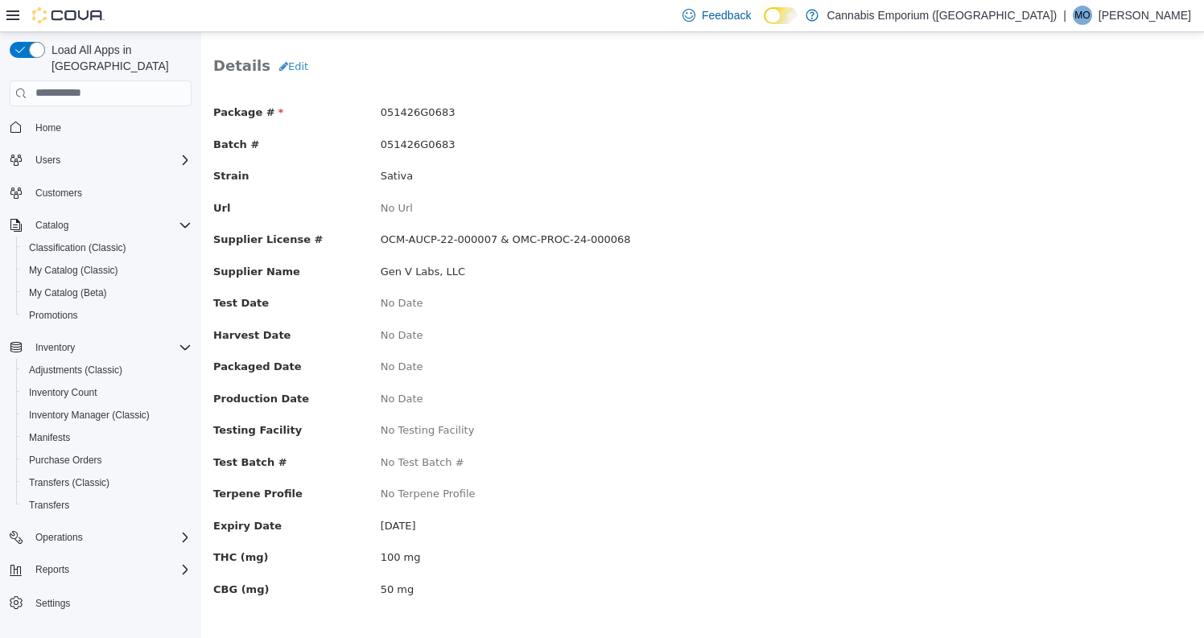
scroll to position [80, 0]
click at [51, 122] on span "Home" at bounding box center [48, 128] width 26 height 13
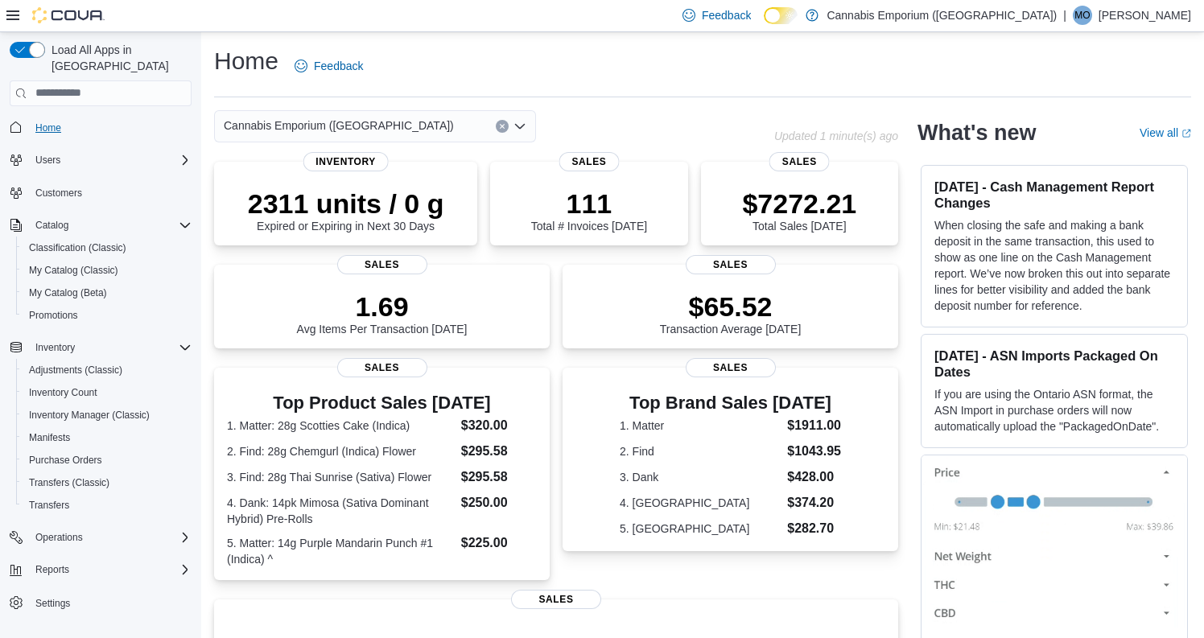
click at [54, 119] on span "Home" at bounding box center [48, 127] width 26 height 19
click at [61, 122] on span "Home" at bounding box center [48, 128] width 26 height 13
click at [46, 122] on span "Home" at bounding box center [48, 128] width 26 height 13
